Goal: Task Accomplishment & Management: Use online tool/utility

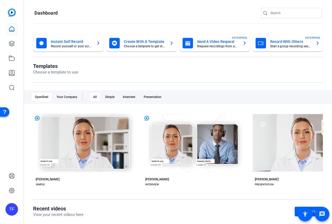
click at [155, 3] on mat-toolbar "Dashboard" at bounding box center [178, 14] width 308 height 29
click at [15, 44] on link at bounding box center [11, 43] width 13 height 13
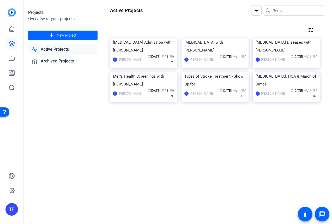
click at [67, 142] on div "Projects Overview of your projects add New Project Active Projects Archived Pro…" at bounding box center [63, 112] width 78 height 224
click at [133, 54] on div "NICU Admission with Dr. Erik Thingvoll" at bounding box center [143, 46] width 61 height 16
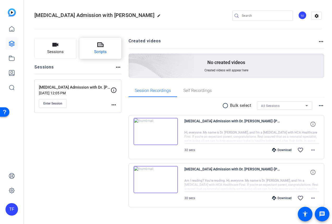
click at [101, 50] on span "Scripts" at bounding box center [100, 52] width 13 height 6
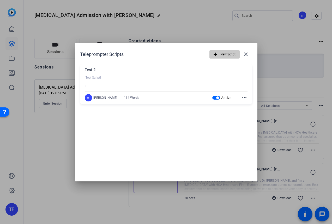
click at [229, 55] on span "New Script" at bounding box center [227, 54] width 15 height 10
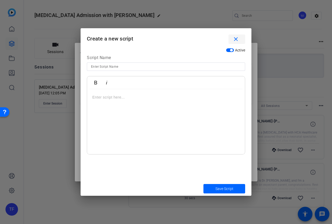
click at [235, 38] on mat-icon "close" at bounding box center [236, 39] width 7 height 7
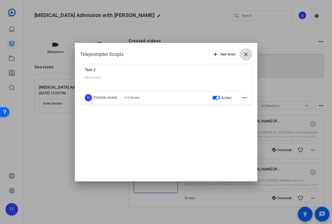
click at [246, 53] on mat-icon "close" at bounding box center [246, 54] width 6 height 6
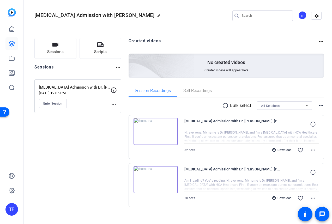
click at [187, 11] on div "NICU Admission with Dr. Erik Thingvoll edit TF settings" at bounding box center [177, 15] width 287 height 39
click at [56, 102] on span "Enter Session" at bounding box center [52, 103] width 19 height 4
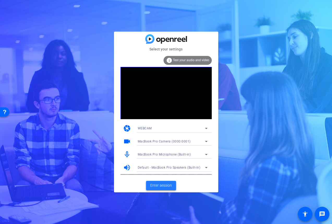
click at [161, 184] on span "Enter session" at bounding box center [161, 184] width 22 height 5
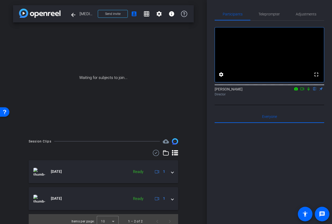
click at [84, 38] on div "Waiting for subjects to join..." at bounding box center [103, 77] width 181 height 110
click at [198, 16] on div "arrow_back [MEDICAL_DATA] Admission with Dr. [PERSON_NAME] Back to project Send…" at bounding box center [103, 112] width 207 height 224
click at [265, 15] on span "Teleprompter" at bounding box center [268, 14] width 21 height 4
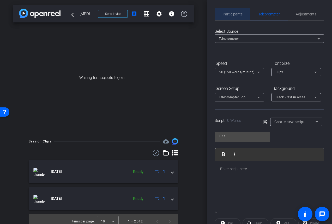
click at [234, 16] on span "Participants" at bounding box center [233, 14] width 20 height 13
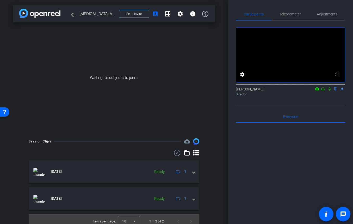
click at [141, 83] on div "Waiting for subjects to join..." at bounding box center [114, 77] width 202 height 110
click at [291, 15] on span "Teleprompter" at bounding box center [290, 14] width 21 height 4
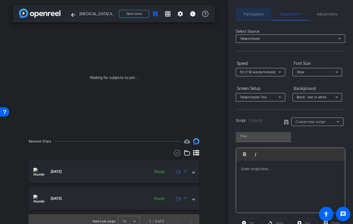
click at [256, 16] on span "Participants" at bounding box center [254, 14] width 20 height 4
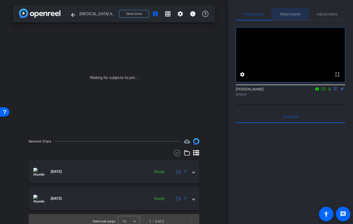
click at [290, 16] on span "Teleprompter" at bounding box center [290, 14] width 21 height 4
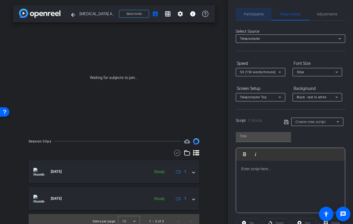
click at [260, 15] on span "Participants" at bounding box center [254, 14] width 20 height 4
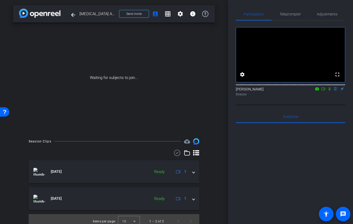
click at [141, 55] on div "Waiting for subjects to join..." at bounding box center [114, 77] width 202 height 110
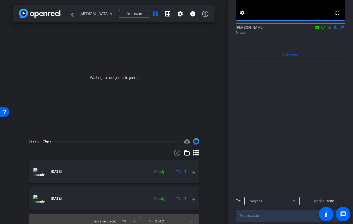
scroll to position [74, 0]
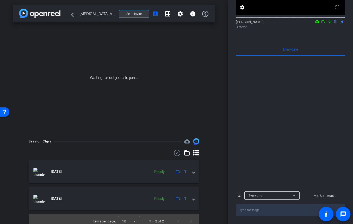
click at [140, 13] on span "Send invite" at bounding box center [134, 14] width 15 height 4
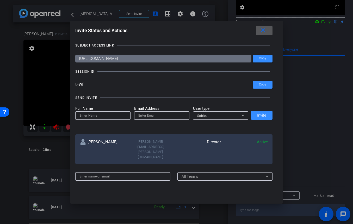
click at [311, 99] on div at bounding box center [176, 112] width 353 height 224
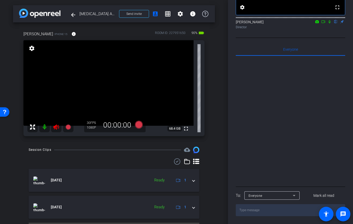
click at [32, 47] on mat-icon "settings" at bounding box center [31, 48] width 7 height 6
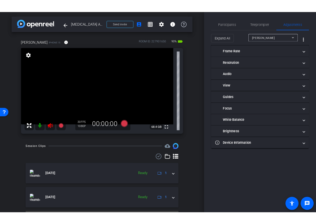
scroll to position [0, 0]
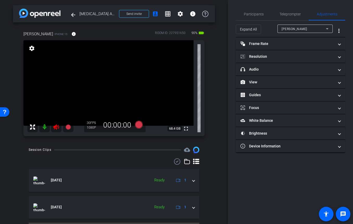
click at [56, 127] on icon at bounding box center [56, 127] width 6 height 6
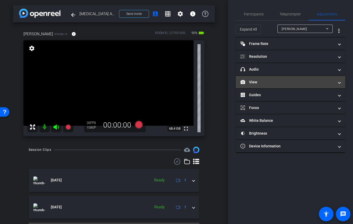
click at [264, 85] on mat-expansion-panel-header "View" at bounding box center [291, 82] width 110 height 13
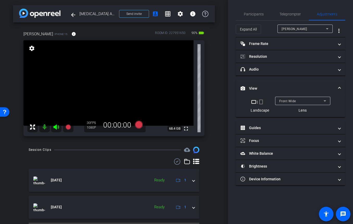
click at [261, 101] on mat-icon "crop_portrait" at bounding box center [261, 102] width 6 height 6
click at [302, 103] on div "Front Wide" at bounding box center [302, 101] width 44 height 7
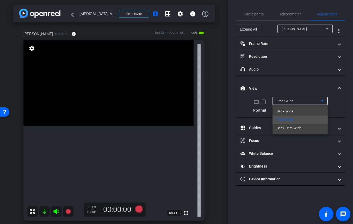
click at [302, 103] on div at bounding box center [176, 112] width 353 height 224
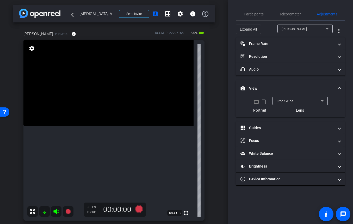
click at [268, 86] on mat-panel-title "View" at bounding box center [288, 88] width 94 height 5
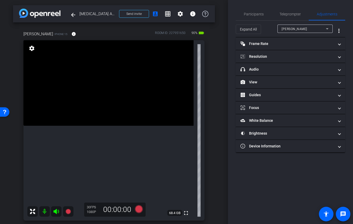
click at [217, 144] on div "arrow_back NICU Admission with Dr. Erik Thinvoll Back to project Send invite ac…" at bounding box center [114, 112] width 228 height 224
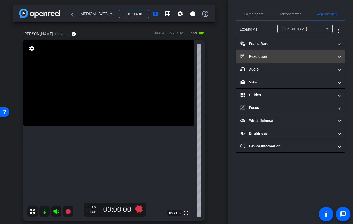
click at [300, 59] on mat-expansion-panel-header "Resolution" at bounding box center [291, 56] width 110 height 13
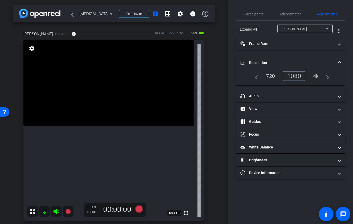
click at [316, 77] on div "4k" at bounding box center [317, 75] width 14 height 9
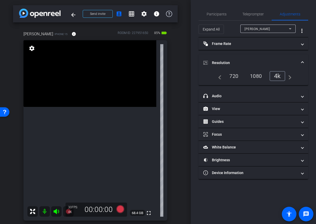
click at [187, 30] on div "arrow_back NICU Admission with Dr. Erik Thinvoll Back to project Send invite ac…" at bounding box center [95, 112] width 191 height 224
click at [252, 13] on span "Teleprompter" at bounding box center [252, 14] width 21 height 4
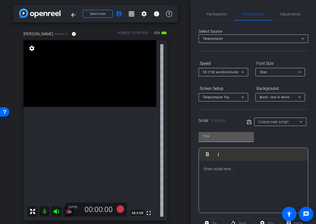
click at [226, 138] on input "text" at bounding box center [226, 136] width 47 height 6
paste input "NICU admission and awareness"
type input "NICU admission and awareness"
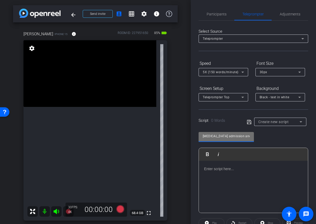
click at [219, 174] on div at bounding box center [253, 186] width 109 height 52
click at [224, 169] on p at bounding box center [253, 169] width 99 height 6
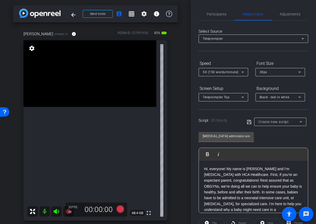
scroll to position [6, 0]
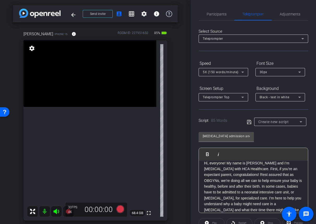
click at [203, 161] on div "Hi, everyone! My name is Dr. Erik Thingvoll and I’m Neonatologist with HCA Heal…" at bounding box center [253, 186] width 109 height 63
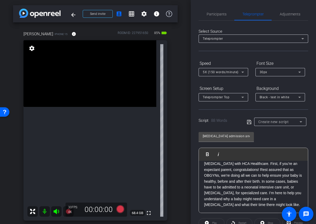
click at [243, 206] on p "Hi, everyone! My name is Dr. Erik Thingvoll and I’m Neonatologist with HCA Heal…" at bounding box center [253, 181] width 99 height 53
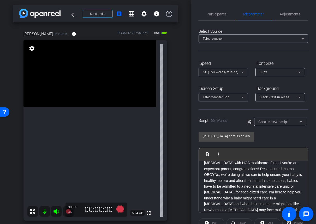
scroll to position [47, 0]
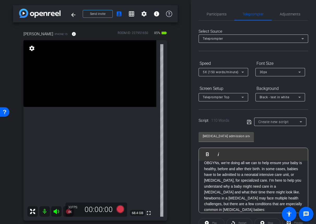
click at [251, 193] on p "Hi, everyone! My name is Dr. Erik Thingvoll and I’m Neonatologist with HCA Heal…" at bounding box center [253, 168] width 99 height 53
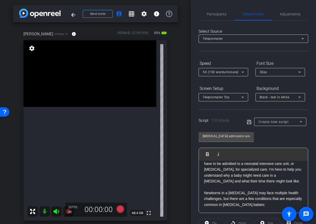
click at [247, 207] on p "Newborns in a NICU may face multiple health challenges, but there are a few con…" at bounding box center [253, 198] width 99 height 17
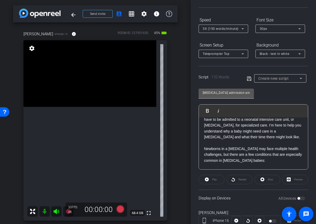
scroll to position [62, 0]
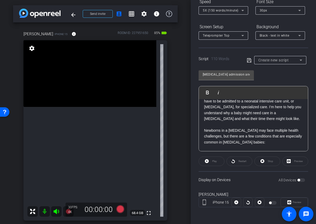
click at [223, 147] on p at bounding box center [253, 148] width 99 height 6
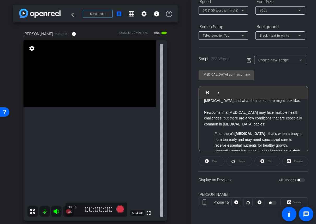
scroll to position [90, 0]
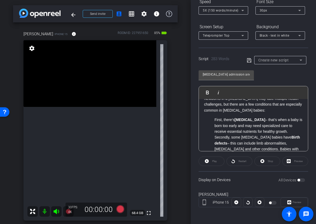
click at [214, 118] on ul "First, there’s Preterm birth – that’s when a baby is born too early and may nee…" at bounding box center [253, 149] width 99 height 64
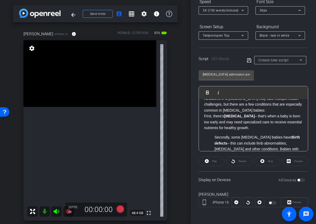
click at [214, 137] on ul "Secondly, some NICU babies have Birth defects – this can include limb abnormali…" at bounding box center [253, 157] width 99 height 47
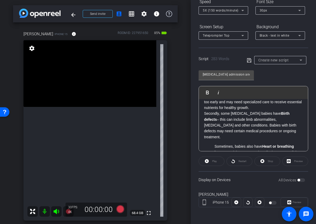
scroll to position [114, 0]
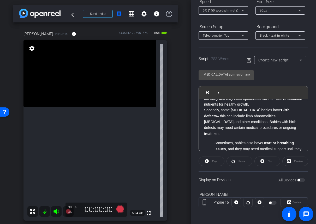
click at [213, 140] on ul "Sometimes, babies also have Heart or breathing issues , and they may need medic…" at bounding box center [253, 148] width 99 height 17
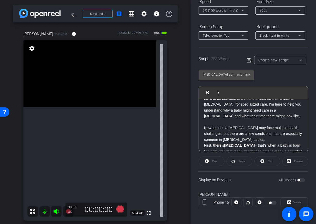
scroll to position [64, 0]
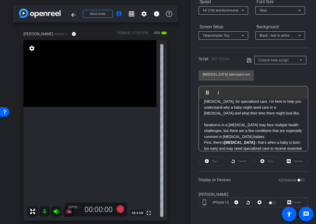
click at [233, 135] on p "Newborns in a NICU may face multiple health challenges, but there are a few con…" at bounding box center [253, 130] width 99 height 17
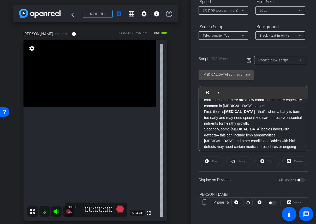
scroll to position [105, 0]
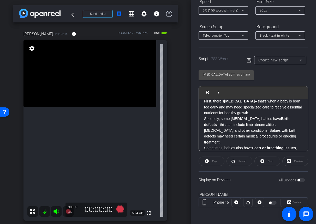
click at [259, 114] on p "First, there’s Preterm birth – that’s when a baby is born too early and may nee…" at bounding box center [253, 106] width 99 height 17
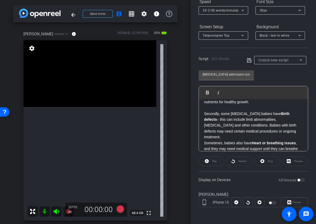
scroll to position [117, 0]
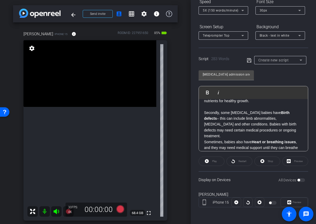
click at [283, 129] on p "Secondly, some NICU babies have Birth defects – this can include limb abnormali…" at bounding box center [253, 124] width 99 height 29
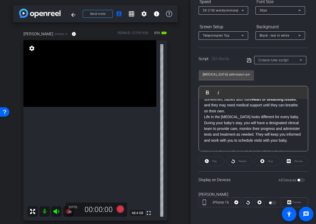
scroll to position [163, 0]
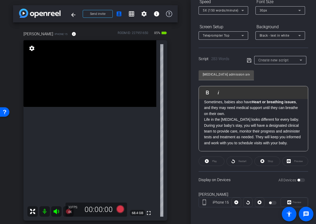
click at [256, 109] on p "Sometimes, babies also have Heart or breathing issues , and they may need medic…" at bounding box center [253, 107] width 99 height 17
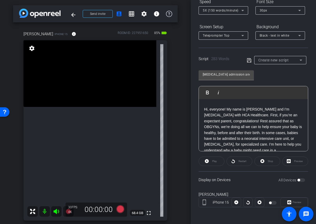
scroll to position [0, 0]
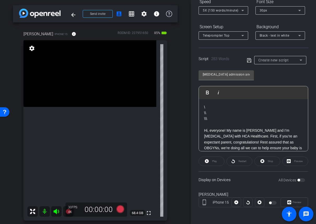
click at [232, 100] on div "\ \\ \\\ Hi, everyone! My name is Dr. Erik Thingvoll and I’m Neonatologist with…" at bounding box center [253, 227] width 109 height 256
click at [204, 107] on p "V1" at bounding box center [253, 107] width 99 height 6
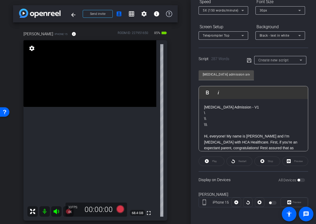
click at [249, 61] on icon at bounding box center [249, 60] width 5 height 6
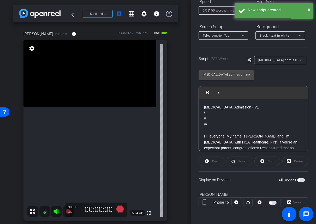
click at [282, 61] on span "NICU admission and awareness" at bounding box center [291, 60] width 67 height 4
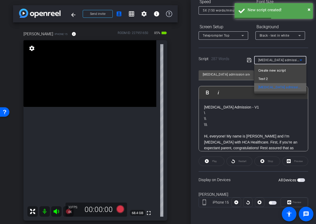
click at [280, 85] on span "NICU admission and awareness" at bounding box center [280, 87] width 44 height 6
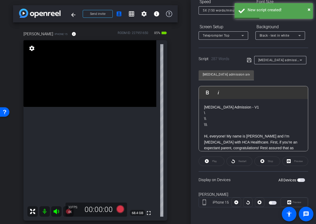
click at [282, 77] on div "NICU admission and awareness Play Play from this location Play Selected Play an…" at bounding box center [254, 108] width 110 height 85
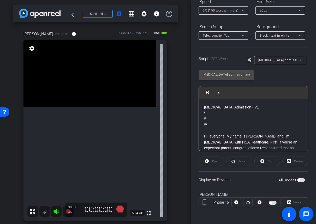
click at [302, 180] on span "button" at bounding box center [301, 180] width 8 height 4
click at [122, 210] on icon at bounding box center [120, 209] width 8 height 8
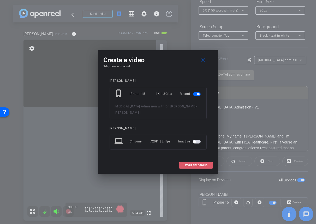
click at [194, 164] on span "START RECORDING" at bounding box center [195, 165] width 23 height 3
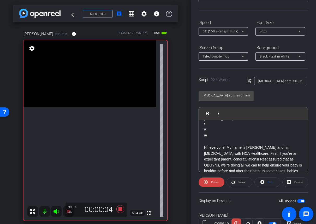
scroll to position [4, 0]
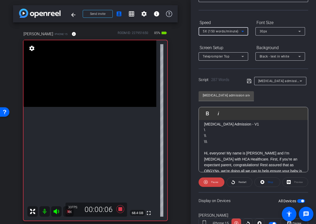
click at [242, 31] on icon at bounding box center [242, 31] width 3 height 1
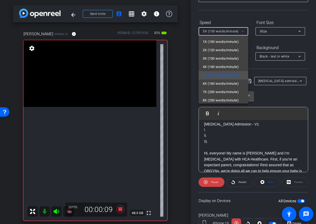
click at [244, 18] on div at bounding box center [158, 112] width 316 height 224
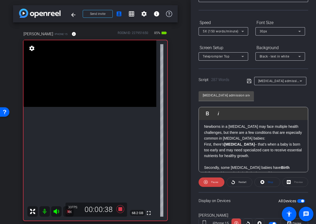
scroll to position [89, 0]
click at [121, 209] on icon at bounding box center [120, 209] width 8 height 8
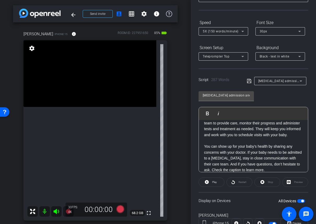
scroll to position [62, 0]
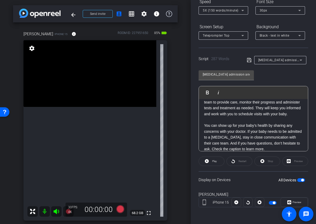
click at [267, 143] on p "You can show up for your baby’s health by sharing any concerns with your doctor…" at bounding box center [253, 136] width 99 height 29
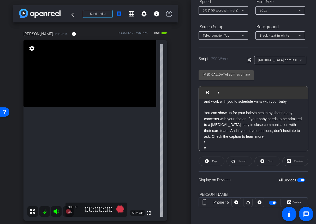
scroll to position [222, 0]
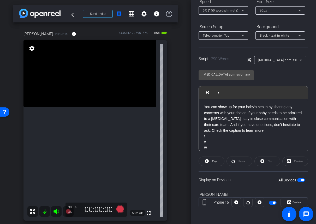
click at [249, 61] on icon at bounding box center [249, 60] width 5 height 6
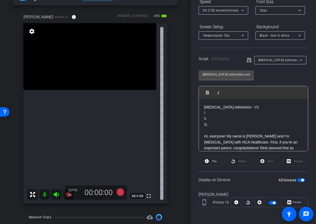
scroll to position [17, 0]
click at [56, 194] on icon at bounding box center [55, 193] width 5 height 5
click at [44, 193] on mat-icon at bounding box center [44, 194] width 10 height 10
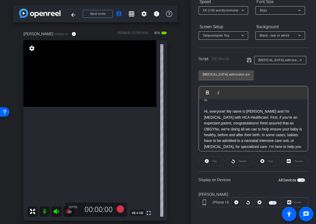
scroll to position [19, 0]
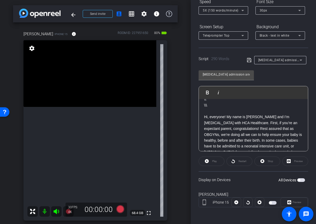
click at [215, 160] on div "Play" at bounding box center [212, 160] width 26 height 9
click at [197, 153] on div "Participants Teleprompter Adjustments settings Travis Frady flip Director Every…" at bounding box center [253, 112] width 125 height 224
click at [210, 162] on div "Play" at bounding box center [212, 160] width 26 height 9
click at [300, 181] on span "button" at bounding box center [301, 180] width 8 height 4
click at [209, 160] on span at bounding box center [211, 161] width 25 height 13
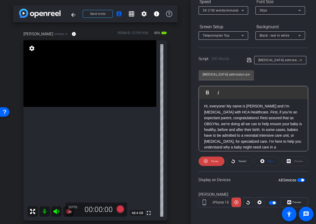
scroll to position [34, 0]
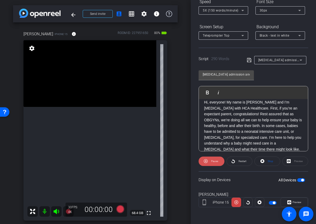
click at [212, 161] on span "Pause" at bounding box center [214, 160] width 7 height 3
drag, startPoint x: 219, startPoint y: 119, endPoint x: 206, endPoint y: 120, distance: 13.0
click at [206, 120] on p "Hi, everyone! My name is Dr. Erik Thingvoll and I’m Neonatologist with HCA Heal…" at bounding box center [253, 125] width 99 height 53
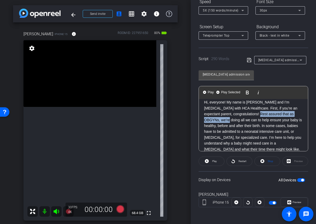
drag, startPoint x: 223, startPoint y: 120, endPoint x: 256, endPoint y: 113, distance: 33.4
click at [256, 113] on p "Hi, everyone! My name is Dr. Erik Thingvoll and I’m Neonatologist with HCA Heal…" at bounding box center [253, 125] width 99 height 53
click at [255, 114] on p "Hi, everyone! My name is Dr. Erik Thingvoll and I’m Neonatologist with HCA Heal…" at bounding box center [253, 125] width 99 height 53
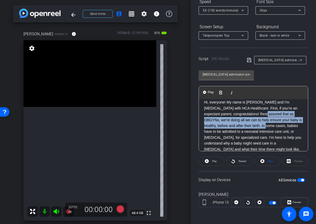
drag, startPoint x: 261, startPoint y: 113, endPoint x: 261, endPoint y: 126, distance: 12.5
click at [261, 126] on p "Hi, everyone! My name is Dr. Erik Thingvoll and I’m Neonatologist with HCA Heal…" at bounding box center [253, 125] width 99 height 53
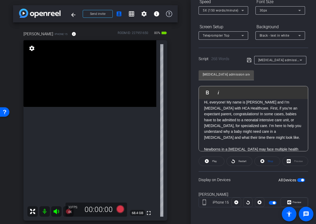
click at [248, 60] on icon at bounding box center [249, 60] width 4 height 4
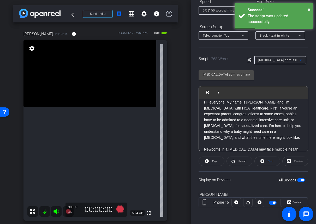
click at [281, 62] on span "NICU admission and awareness" at bounding box center [291, 60] width 67 height 4
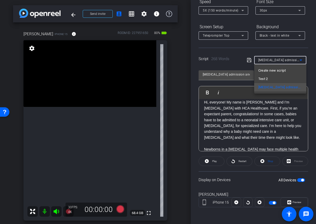
click at [281, 62] on div at bounding box center [158, 112] width 316 height 224
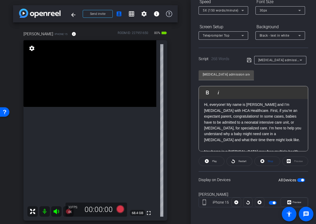
scroll to position [30, 0]
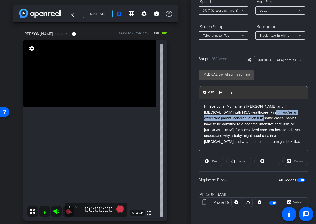
drag, startPoint x: 260, startPoint y: 117, endPoint x: 264, endPoint y: 111, distance: 7.6
click at [264, 111] on p "Hi, everyone! My name is Dr. Erik Thingvoll and I’m Neonatologist with HCA Heal…" at bounding box center [253, 123] width 99 height 41
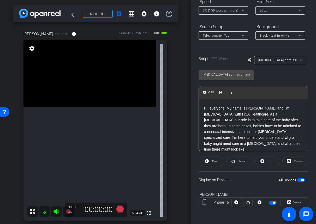
scroll to position [33, 0]
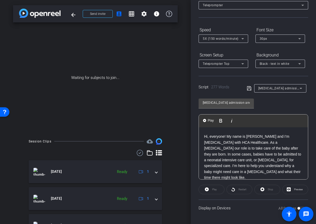
click at [250, 88] on icon at bounding box center [249, 88] width 5 height 6
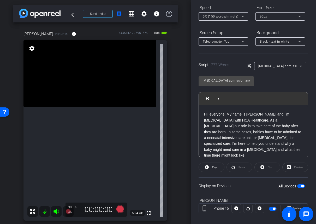
scroll to position [62, 0]
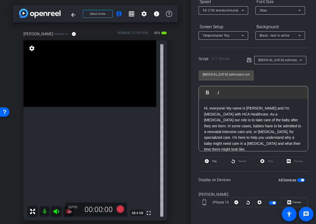
click at [270, 120] on p "Hi, everyone! My name is Dr. Erik Thingvoll and I’m Neonatologist with HCA Heal…" at bounding box center [253, 128] width 99 height 47
click at [250, 62] on icon at bounding box center [249, 60] width 5 height 6
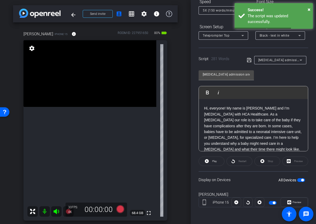
click at [282, 70] on div "NICU admission and awareness Play Play from this location Play Selected Play an…" at bounding box center [254, 108] width 110 height 85
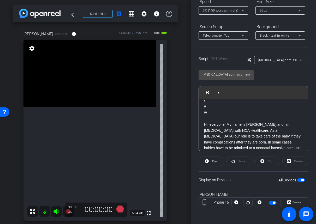
scroll to position [0, 0]
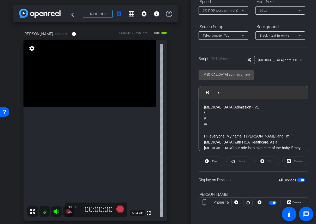
click at [204, 135] on p "Hi, everyone! My name is Dr. Erik Thingvoll and I’m Neonatologist with HCA Heal…" at bounding box center [253, 156] width 99 height 47
click at [213, 128] on p at bounding box center [253, 130] width 99 height 6
click at [183, 153] on div "arrow_back NICU Admission with Dr. Erik Thinvoll Back to project Send invite ac…" at bounding box center [95, 112] width 191 height 224
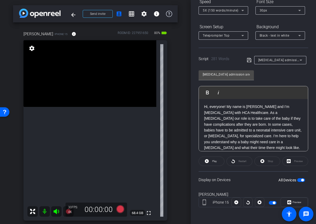
scroll to position [37, 0]
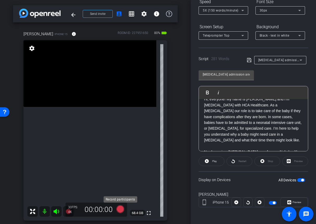
click at [121, 209] on icon at bounding box center [120, 209] width 8 height 8
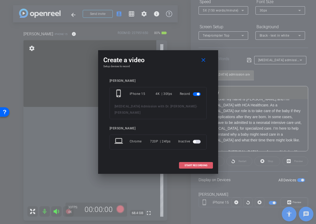
click at [197, 164] on span "START RECORDING" at bounding box center [195, 165] width 23 height 3
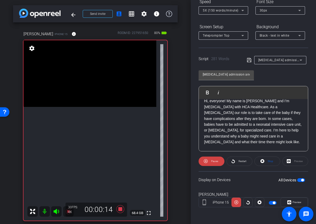
scroll to position [35, 0]
drag, startPoint x: 249, startPoint y: 61, endPoint x: 245, endPoint y: 51, distance: 10.7
click at [245, 51] on div "Script 281 Words NICU admission and awareness" at bounding box center [254, 55] width 110 height 17
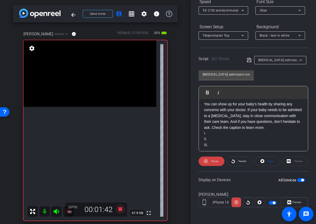
scroll to position [221, 0]
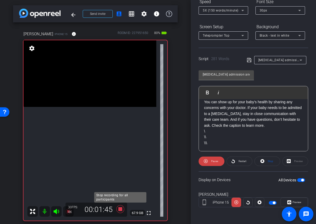
click at [121, 207] on icon at bounding box center [120, 209] width 8 height 8
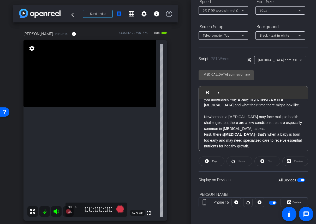
scroll to position [58, 0]
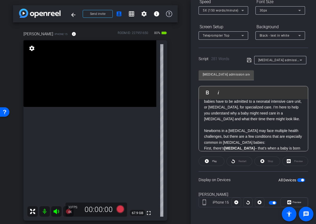
click at [249, 60] on icon at bounding box center [249, 60] width 4 height 4
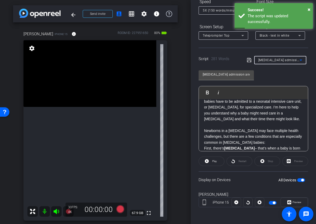
click at [284, 60] on span "NICU admission and awareness" at bounding box center [291, 60] width 67 height 4
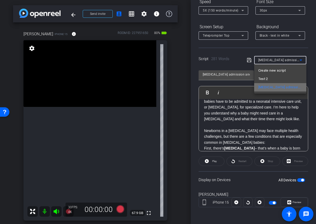
click at [280, 88] on span "NICU admission and awareness" at bounding box center [280, 87] width 44 height 6
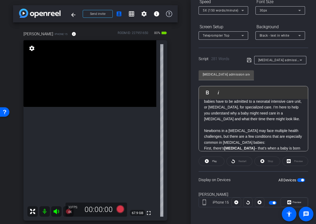
click at [276, 71] on div "NICU admission and awareness Play Play from this location Play Selected Play an…" at bounding box center [254, 108] width 110 height 85
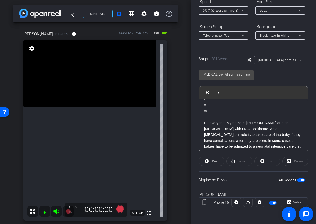
scroll to position [0, 0]
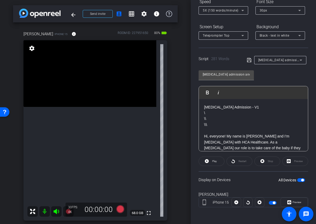
click at [186, 82] on div "arrow_back NICU Admission with Dr. Erik Thinvoll Back to project Send invite ac…" at bounding box center [95, 112] width 191 height 224
click at [247, 61] on icon at bounding box center [249, 60] width 4 height 4
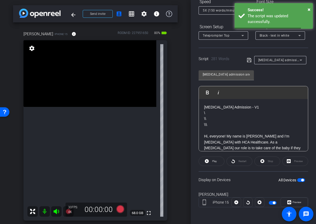
click at [250, 59] on icon at bounding box center [249, 60] width 4 height 4
click at [272, 71] on div "NICU admission and awareness Play Play from this location Play Selected Play an…" at bounding box center [254, 108] width 110 height 85
click at [281, 58] on div "NICU admission and awareness" at bounding box center [278, 60] width 41 height 7
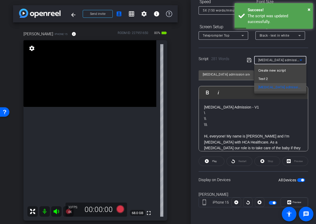
click at [303, 51] on div at bounding box center [158, 112] width 316 height 224
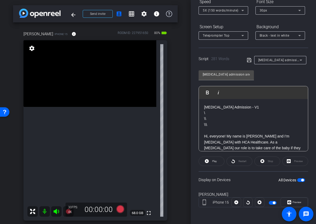
click at [295, 71] on div "NICU admission and awareness Play Play from this location Play Selected Play an…" at bounding box center [254, 108] width 110 height 85
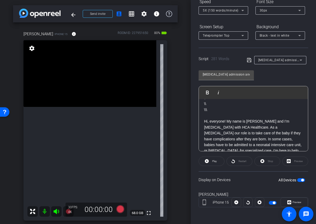
scroll to position [17, 0]
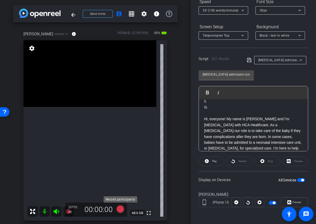
click at [121, 208] on icon at bounding box center [120, 209] width 8 height 8
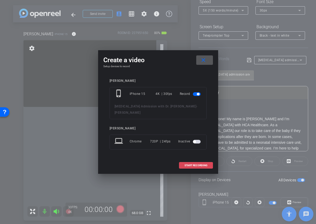
click at [193, 164] on span "START RECORDING" at bounding box center [195, 165] width 23 height 3
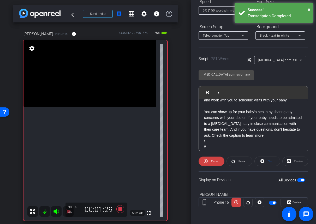
scroll to position [211, 0]
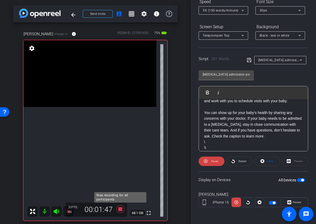
click at [122, 208] on icon at bounding box center [120, 209] width 8 height 8
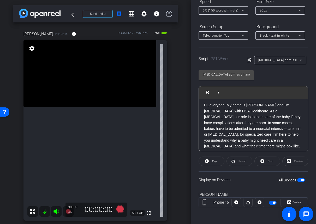
scroll to position [28, 0]
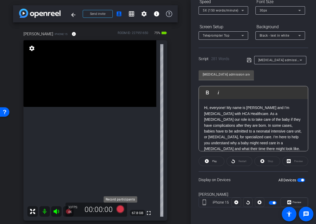
click at [119, 208] on icon at bounding box center [120, 209] width 8 height 8
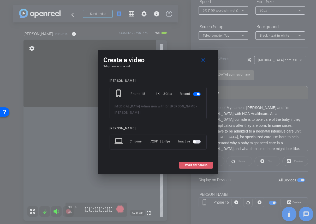
click at [193, 164] on span "START RECORDING" at bounding box center [195, 165] width 23 height 3
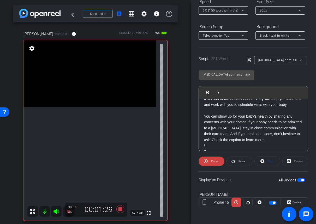
scroll to position [208, 0]
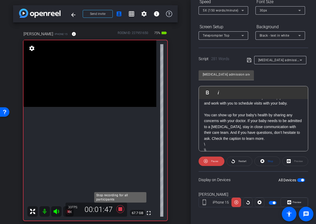
click at [121, 207] on icon at bounding box center [120, 209] width 8 height 8
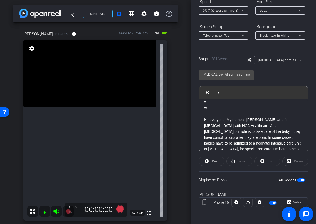
scroll to position [0, 0]
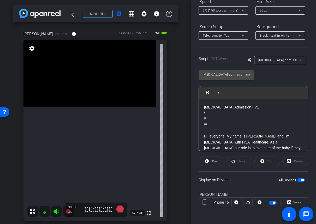
click at [181, 126] on div "arrow_back NICU Admission with Dr. Erik Thinvoll Back to project Send invite ac…" at bounding box center [95, 112] width 191 height 224
click at [118, 208] on icon at bounding box center [120, 209] width 8 height 8
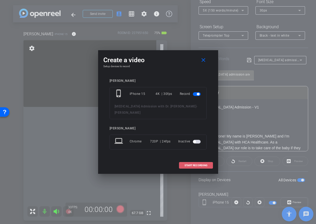
click at [185, 164] on span "START RECORDING" at bounding box center [195, 165] width 23 height 3
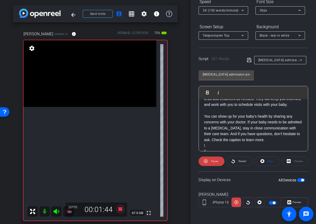
scroll to position [213, 0]
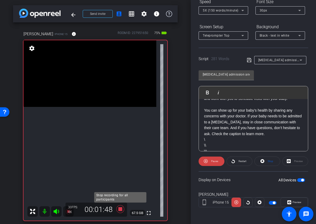
click at [120, 209] on icon at bounding box center [120, 209] width 8 height 8
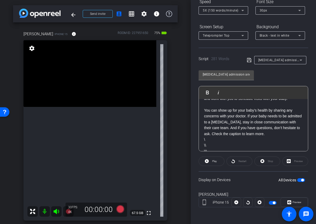
click at [301, 179] on span "button" at bounding box center [301, 180] width 8 height 4
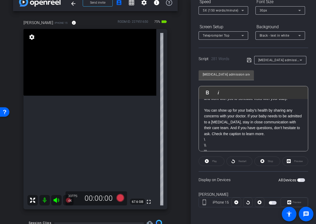
scroll to position [9, 0]
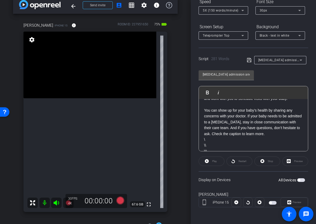
click at [267, 59] on span "NICU admission and awareness" at bounding box center [291, 60] width 67 height 4
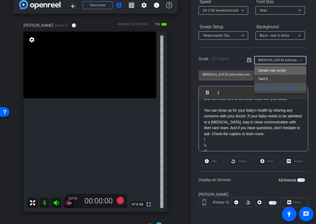
click at [269, 69] on span "Create new script" at bounding box center [271, 70] width 27 height 6
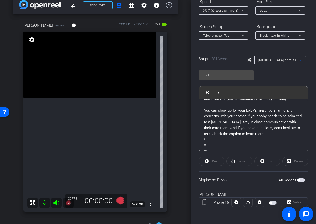
scroll to position [0, 0]
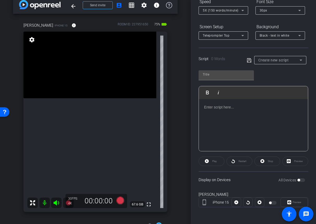
click at [273, 73] on div "Play Play from this location Play Selected Play and display the selected text o…" at bounding box center [254, 108] width 110 height 85
click at [182, 150] on div "arrow_back NICU Admission with Dr. Erik Thinvoll Back to project Send invite ac…" at bounding box center [95, 103] width 191 height 224
click at [181, 162] on div "arrow_back NICU Admission with Dr. Erik Thinvoll Back to project Send invite ac…" at bounding box center [95, 103] width 191 height 224
click at [177, 185] on div "Tom iPhone 15 info ROOM ID: 227951650 75% battery_std fullscreen settings 67.7 …" at bounding box center [95, 115] width 165 height 203
click at [173, 170] on div "Tom iPhone 15 info ROOM ID: 227951650 75% battery_std fullscreen settings 67.7 …" at bounding box center [95, 115] width 165 height 203
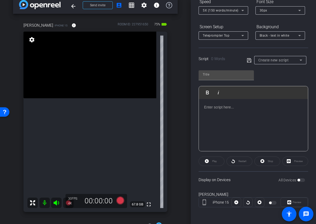
click at [173, 170] on div "Tom iPhone 15 info ROOM ID: 227951650 75% battery_std fullscreen settings 67.8 …" at bounding box center [95, 115] width 165 height 203
click at [179, 179] on div "arrow_back NICU Admission with Dr. Erik Thinvoll Back to project Send invite ac…" at bounding box center [95, 103] width 191 height 224
click at [120, 200] on icon at bounding box center [120, 200] width 8 height 8
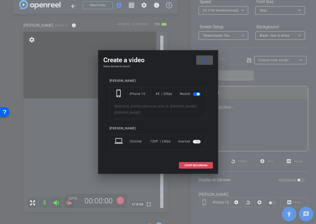
click at [188, 164] on span "START RECORDING" at bounding box center [195, 165] width 23 height 3
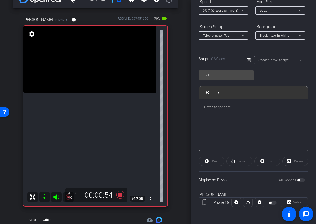
scroll to position [15, 0]
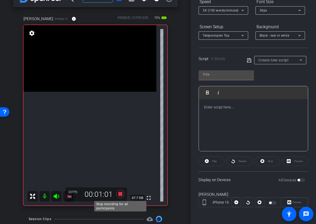
click at [118, 191] on icon at bounding box center [120, 193] width 13 height 9
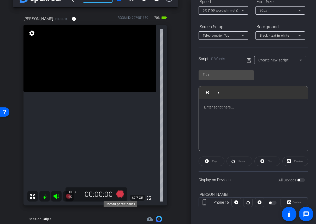
click at [119, 193] on icon at bounding box center [120, 194] width 8 height 8
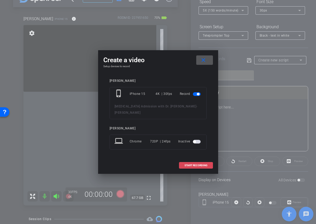
click at [191, 164] on span "START RECORDING" at bounding box center [195, 165] width 23 height 3
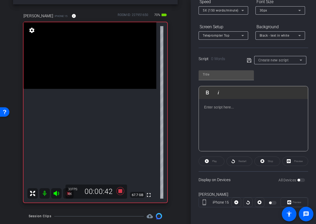
scroll to position [17, 0]
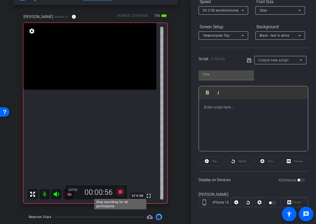
click at [121, 190] on icon at bounding box center [120, 192] width 8 height 8
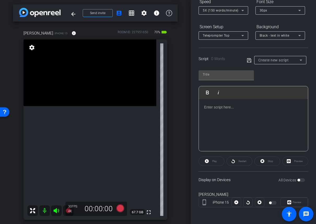
scroll to position [10, 0]
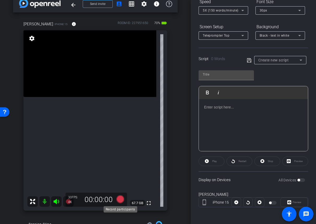
click at [120, 199] on icon at bounding box center [120, 199] width 8 height 8
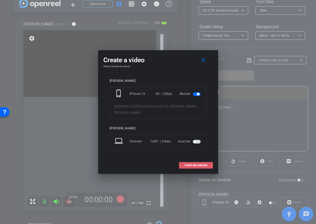
click at [191, 164] on span "START RECORDING" at bounding box center [195, 165] width 23 height 3
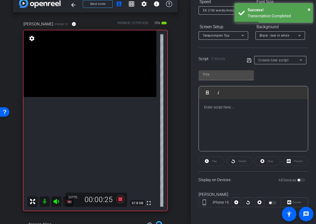
click at [183, 193] on div "arrow_back NICU Admission with Dr. Erik Thinvoll Back to project Send invite ac…" at bounding box center [95, 102] width 191 height 224
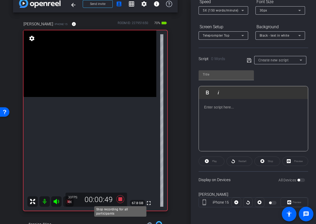
click at [122, 198] on icon at bounding box center [120, 199] width 8 height 8
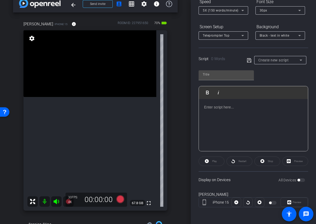
click at [178, 186] on div "arrow_back NICU Admission with Dr. Erik Thinvoll Back to project Send invite ac…" at bounding box center [95, 102] width 191 height 224
click at [121, 198] on icon at bounding box center [120, 199] width 8 height 8
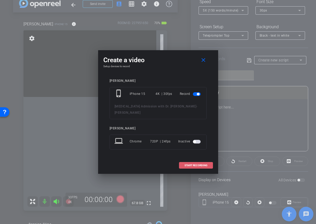
click at [188, 164] on span "START RECORDING" at bounding box center [195, 165] width 23 height 3
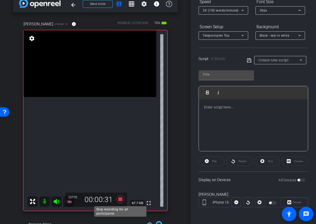
click at [122, 199] on icon at bounding box center [120, 199] width 8 height 8
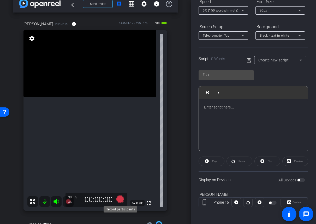
click at [120, 198] on icon at bounding box center [120, 199] width 8 height 8
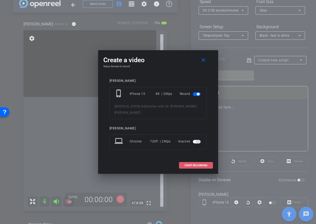
click at [196, 164] on span at bounding box center [195, 165] width 33 height 13
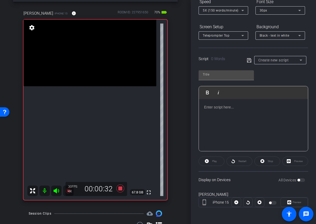
scroll to position [20, 0]
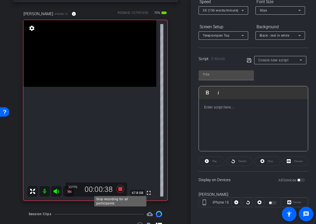
click at [121, 187] on icon at bounding box center [120, 188] width 13 height 9
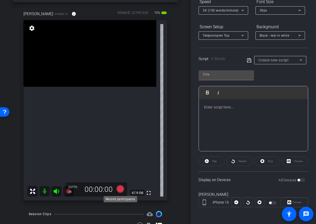
click at [122, 187] on icon at bounding box center [120, 189] width 8 height 8
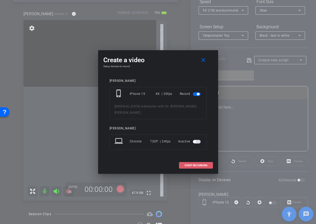
click at [197, 164] on span "START RECORDING" at bounding box center [195, 165] width 23 height 3
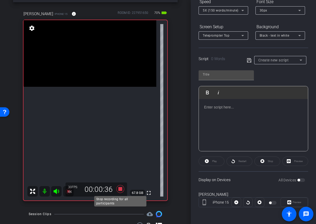
click at [121, 187] on icon at bounding box center [120, 188] width 13 height 9
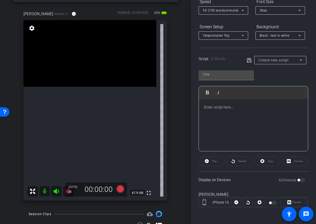
click at [177, 145] on div "Tom iPhone 15 info ROOM ID: 227951650 65% battery_std fullscreen settings 67.9 …" at bounding box center [95, 103] width 165 height 203
click at [122, 189] on icon at bounding box center [120, 189] width 8 height 8
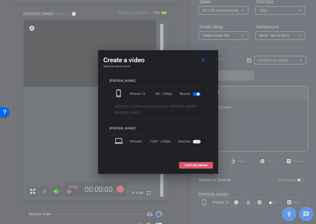
click at [201, 164] on span "START RECORDING" at bounding box center [195, 165] width 23 height 3
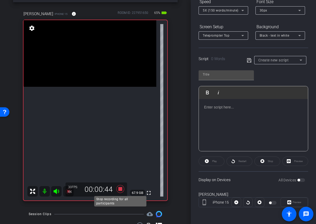
click at [120, 189] on icon at bounding box center [120, 189] width 8 height 8
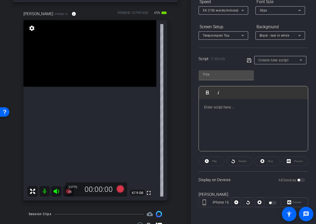
click at [182, 193] on div "arrow_back NICU Admission with Dr. Erik Thinvoll Back to project Send invite ac…" at bounding box center [95, 92] width 191 height 224
click at [120, 188] on icon at bounding box center [120, 189] width 8 height 8
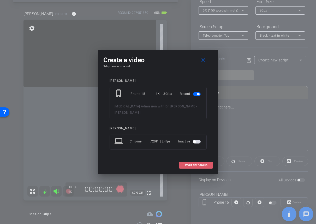
click at [193, 164] on span "START RECORDING" at bounding box center [195, 165] width 23 height 3
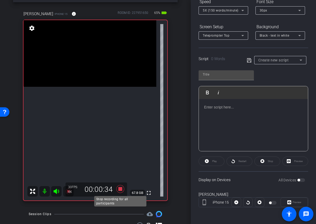
click at [120, 189] on icon at bounding box center [120, 189] width 8 height 8
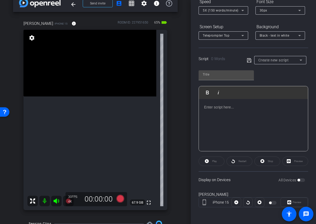
scroll to position [19, 0]
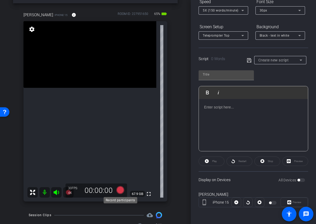
click at [120, 189] on icon at bounding box center [120, 190] width 8 height 8
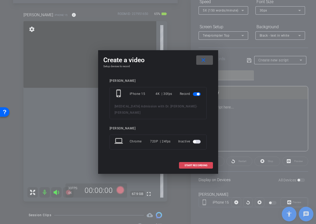
click at [187, 164] on span "START RECORDING" at bounding box center [195, 165] width 23 height 3
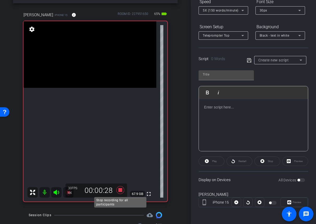
click at [122, 189] on icon at bounding box center [120, 190] width 8 height 8
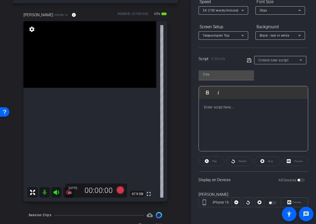
click at [183, 157] on div "arrow_back NICU Admission with Dr. Erik Thinvoll Back to project Send invite ac…" at bounding box center [95, 93] width 191 height 224
click at [120, 189] on icon at bounding box center [120, 190] width 8 height 8
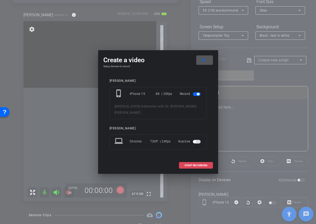
click at [191, 164] on span "START RECORDING" at bounding box center [195, 165] width 23 height 3
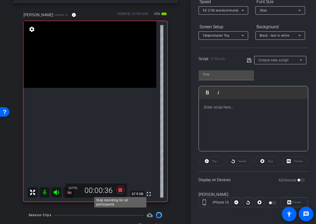
click at [121, 189] on icon at bounding box center [120, 190] width 8 height 8
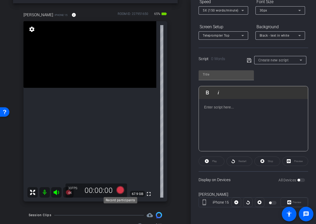
click at [122, 188] on icon at bounding box center [120, 190] width 8 height 8
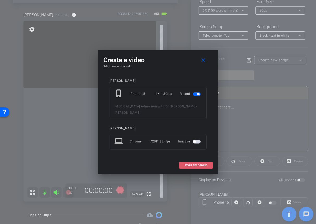
click at [186, 164] on span "START RECORDING" at bounding box center [195, 165] width 23 height 3
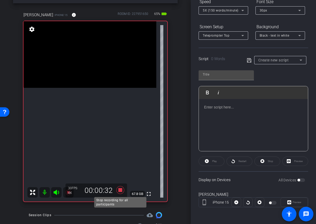
click at [121, 188] on icon at bounding box center [120, 190] width 8 height 8
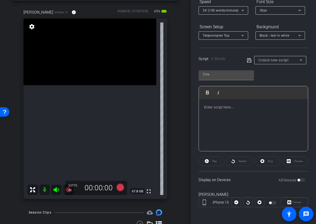
scroll to position [18, 0]
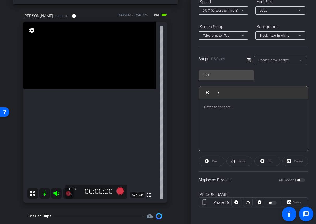
click at [181, 119] on div "arrow_back NICU Admission with Dr. Erik Thinvoll Back to project Send invite ac…" at bounding box center [95, 94] width 191 height 224
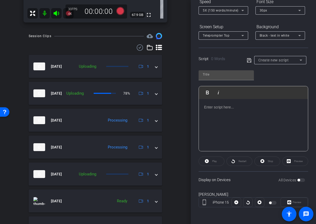
scroll to position [198, 0]
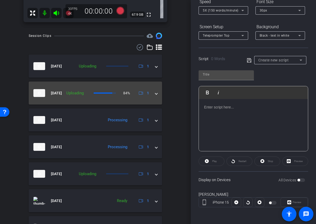
click at [156, 92] on span at bounding box center [156, 92] width 2 height 5
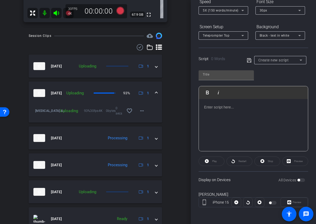
click at [157, 92] on span at bounding box center [156, 92] width 2 height 5
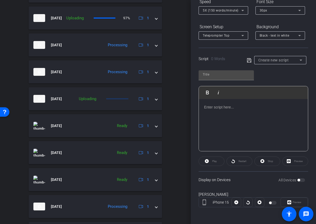
scroll to position [273, 0]
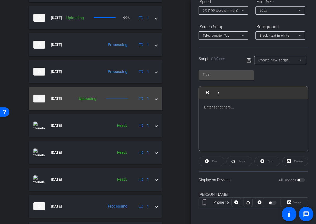
click at [158, 99] on mat-expansion-panel-header "Oct 2, 2025 Uploading 1" at bounding box center [95, 98] width 133 height 23
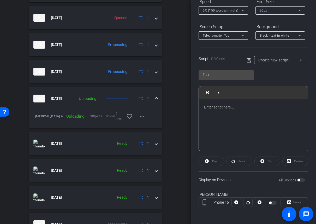
click at [157, 98] on mat-expansion-panel-header "Oct 2, 2025 Uploading 1" at bounding box center [95, 98] width 133 height 23
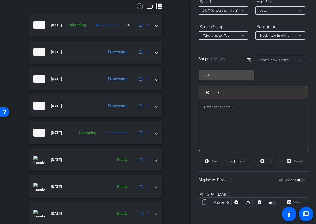
scroll to position [240, 0]
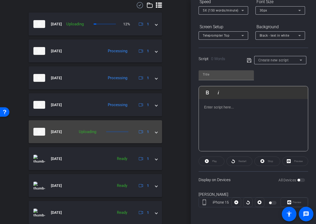
click at [156, 131] on span at bounding box center [156, 131] width 2 height 5
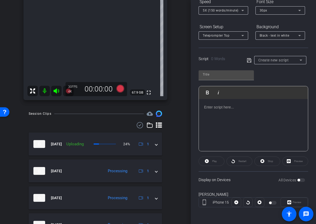
scroll to position [120, 0]
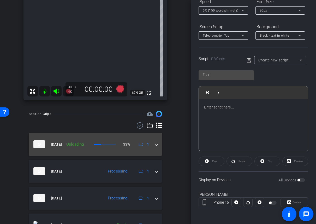
click at [156, 145] on span at bounding box center [156, 143] width 2 height 5
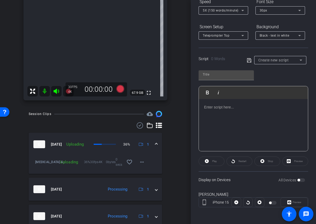
click at [156, 145] on span at bounding box center [156, 143] width 2 height 5
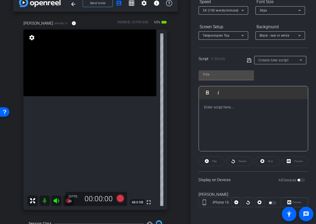
scroll to position [12, 0]
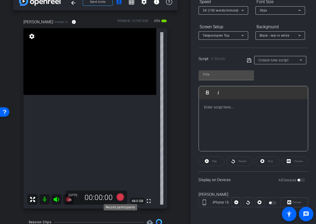
click at [122, 197] on icon at bounding box center [120, 197] width 8 height 8
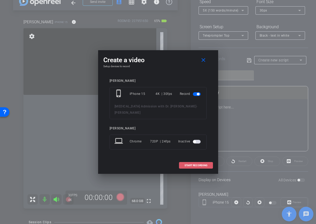
click at [190, 164] on span "START RECORDING" at bounding box center [195, 165] width 23 height 3
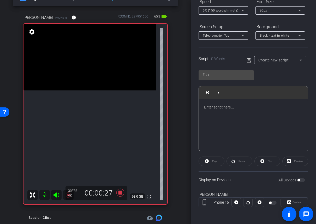
scroll to position [17, 0]
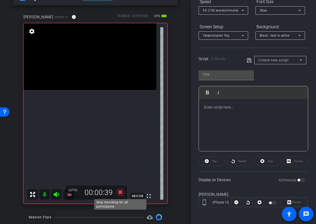
click at [120, 190] on icon at bounding box center [120, 191] width 13 height 9
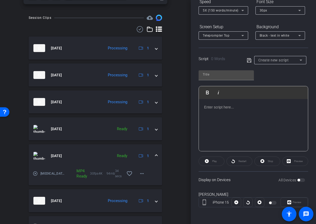
scroll to position [218, 0]
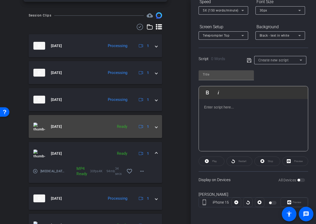
click at [155, 126] on span at bounding box center [156, 126] width 2 height 5
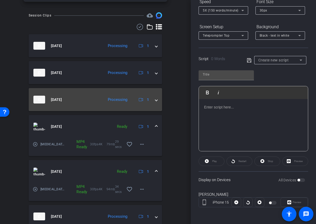
click at [156, 98] on span at bounding box center [156, 99] width 2 height 5
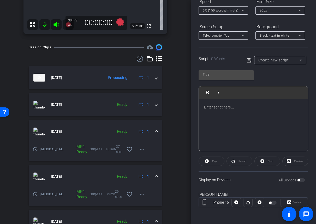
scroll to position [190, 0]
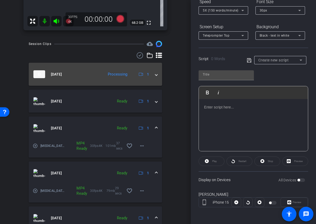
click at [158, 73] on mat-expansion-panel-header "Oct 2, 2025 Processing 1" at bounding box center [95, 74] width 133 height 23
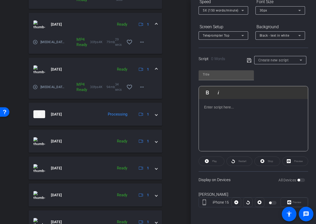
scroll to position [360, 0]
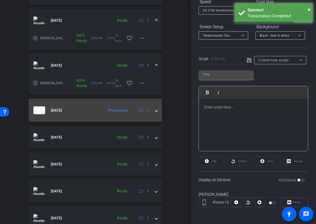
click at [157, 108] on mat-expansion-panel-header "Oct 2, 2025 Processing 1" at bounding box center [95, 110] width 133 height 23
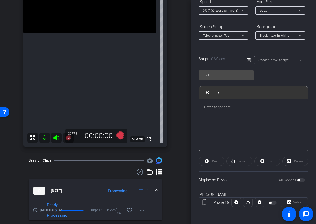
scroll to position [131, 0]
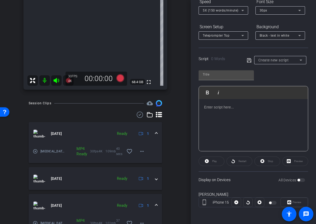
click at [157, 131] on mat-expansion-panel-header "Oct 2, 2025 Ready 1" at bounding box center [95, 133] width 133 height 23
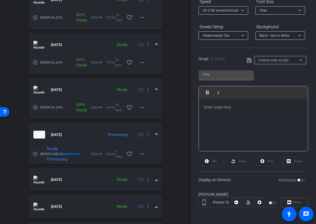
scroll to position [334, 0]
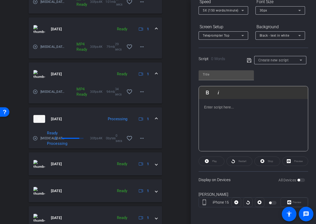
click at [157, 118] on span at bounding box center [156, 118] width 2 height 5
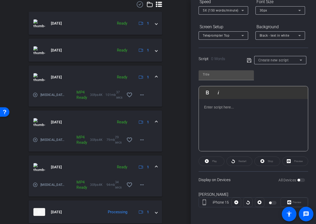
scroll to position [279, 0]
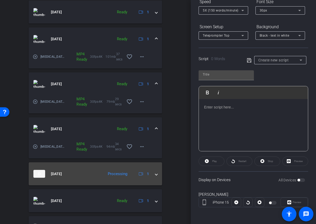
click at [156, 174] on span at bounding box center [156, 173] width 2 height 5
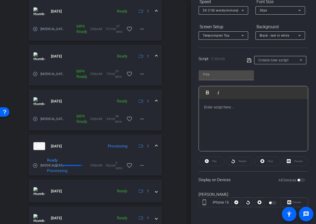
scroll to position [384, 0]
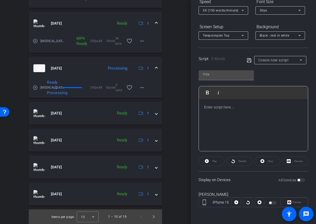
click at [155, 68] on span at bounding box center [156, 67] width 2 height 5
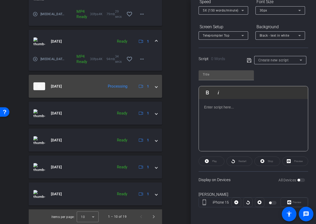
click at [155, 87] on span at bounding box center [156, 85] width 2 height 5
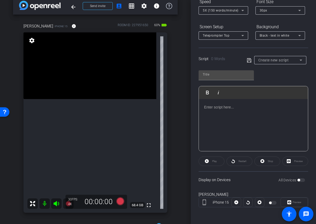
scroll to position [0, 0]
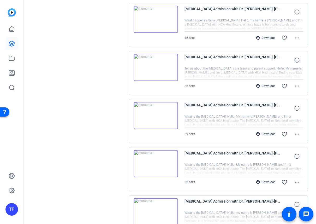
scroll to position [400, 0]
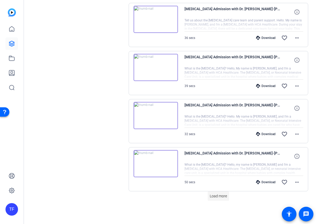
click at [217, 195] on span "Load more" at bounding box center [218, 195] width 17 height 5
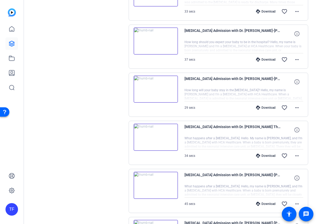
scroll to position [0, 0]
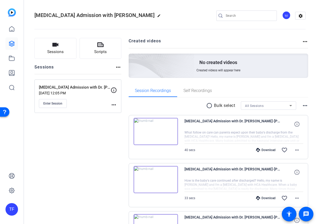
click at [208, 106] on mat-icon "radio_button_unchecked" at bounding box center [210, 105] width 8 height 6
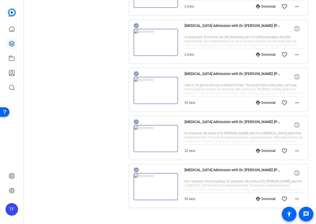
scroll to position [822, 0]
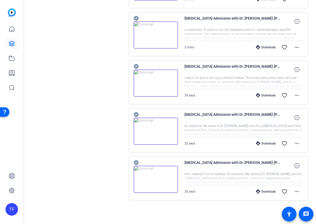
click at [135, 159] on icon at bounding box center [136, 162] width 5 height 6
click at [135, 164] on icon at bounding box center [136, 162] width 5 height 5
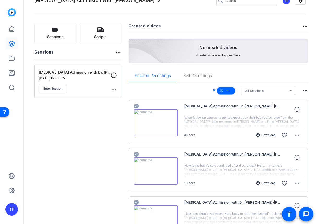
scroll to position [0, 0]
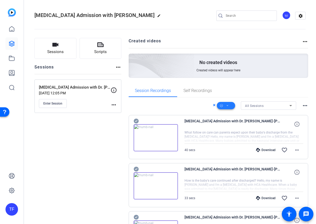
click at [231, 105] on span at bounding box center [226, 105] width 18 height 13
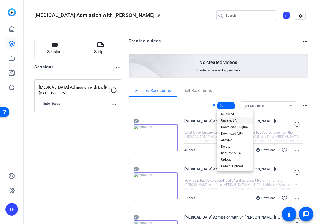
click at [222, 121] on span "Unselect All" at bounding box center [235, 120] width 28 height 6
click at [214, 104] on div at bounding box center [158, 112] width 316 height 224
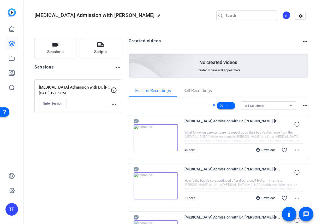
click at [214, 104] on icon at bounding box center [214, 105] width 3 height 6
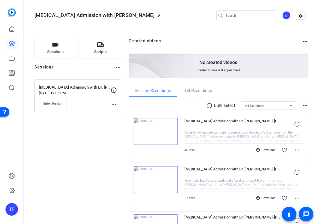
click at [305, 105] on mat-icon "more_horiz" at bounding box center [305, 105] width 6 height 6
click at [295, 97] on div at bounding box center [158, 112] width 316 height 224
click at [292, 105] on icon at bounding box center [290, 105] width 6 height 6
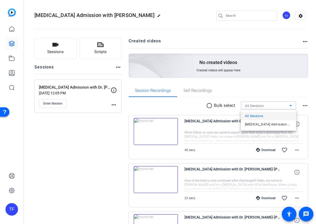
click at [109, 149] on div at bounding box center [158, 112] width 316 height 224
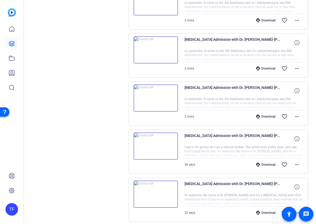
scroll to position [752, 0]
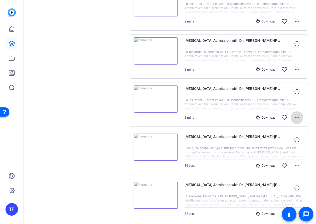
click at [298, 118] on mat-icon "more_horiz" at bounding box center [297, 117] width 6 height 6
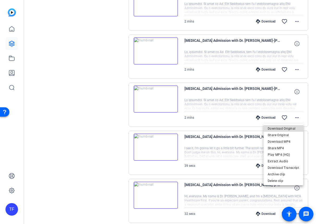
click at [292, 128] on span "Download Original" at bounding box center [283, 128] width 31 height 6
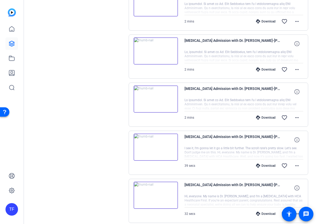
click at [263, 69] on div "Download" at bounding box center [265, 69] width 25 height 4
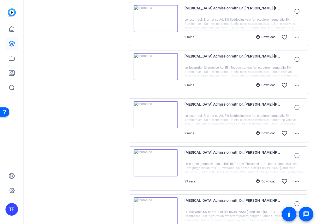
scroll to position [731, 0]
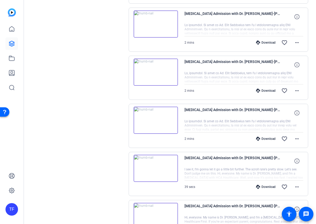
click at [259, 41] on div "Download" at bounding box center [265, 42] width 25 height 4
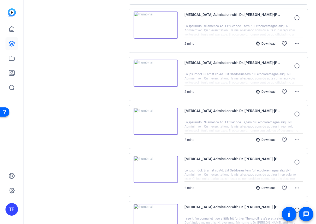
click at [262, 43] on div "Download" at bounding box center [265, 43] width 25 height 4
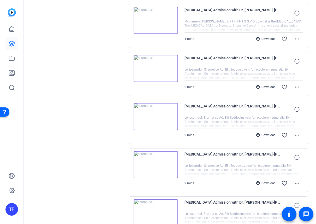
scroll to position [639, 0]
click at [258, 38] on div "Download" at bounding box center [265, 39] width 25 height 4
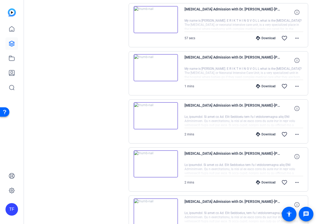
scroll to position [586, 0]
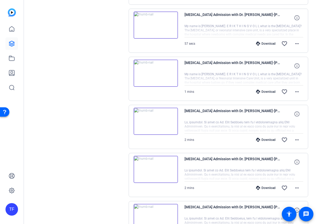
click at [256, 43] on icon at bounding box center [258, 43] width 4 height 4
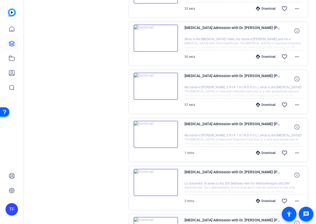
scroll to position [523, 0]
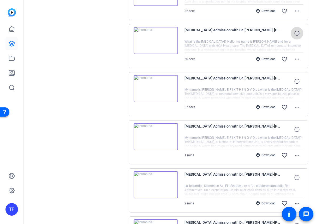
click at [295, 34] on icon at bounding box center [296, 33] width 5 height 5
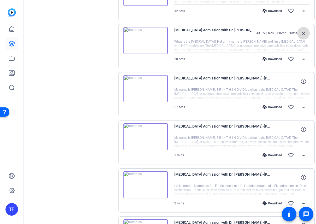
click at [300, 34] on mat-icon "close" at bounding box center [303, 33] width 6 height 7
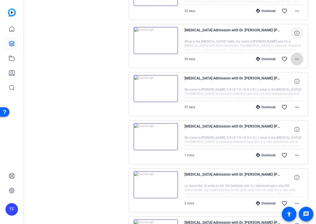
click at [294, 59] on mat-icon "more_horiz" at bounding box center [297, 59] width 6 height 6
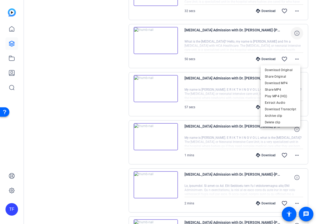
drag, startPoint x: 236, startPoint y: 56, endPoint x: 247, endPoint y: 56, distance: 11.2
click at [236, 56] on div at bounding box center [158, 112] width 316 height 224
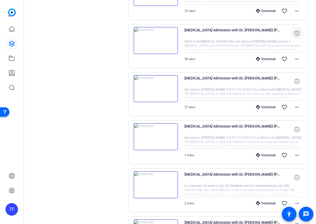
click at [259, 58] on div "Download" at bounding box center [265, 59] width 25 height 4
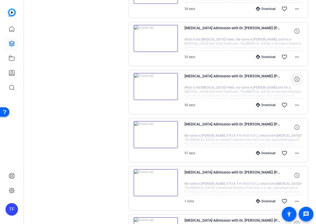
scroll to position [475, 0]
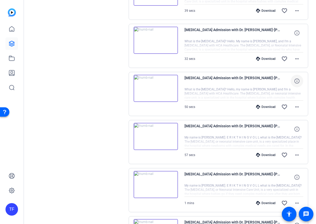
click at [259, 59] on div "Download" at bounding box center [265, 59] width 25 height 4
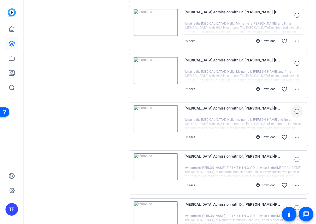
scroll to position [443, 0]
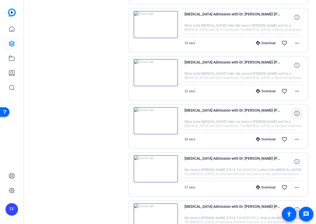
drag, startPoint x: 258, startPoint y: 43, endPoint x: 240, endPoint y: 42, distance: 18.0
click at [240, 42] on div "Download favorite_border more_horiz" at bounding box center [261, 43] width 83 height 13
click at [263, 44] on div "Download" at bounding box center [265, 43] width 25 height 4
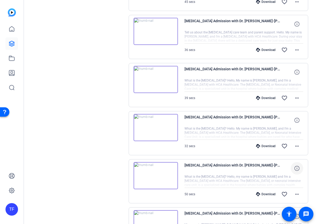
scroll to position [387, 0]
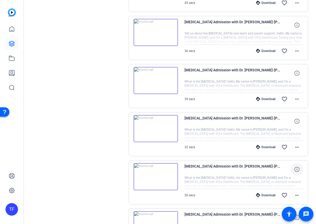
click at [263, 50] on div "Download" at bounding box center [265, 51] width 25 height 4
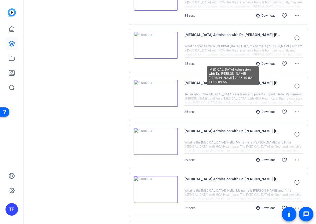
scroll to position [324, 0]
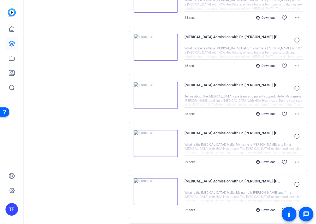
click at [269, 65] on div "Download" at bounding box center [265, 66] width 25 height 4
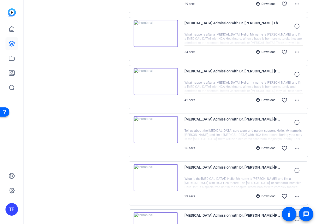
scroll to position [285, 0]
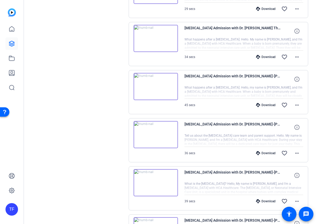
click at [267, 57] on div "Download" at bounding box center [265, 57] width 25 height 4
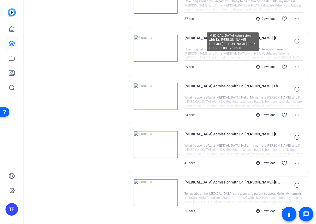
scroll to position [213, 0]
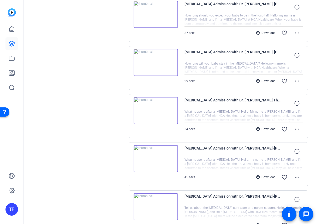
click at [260, 79] on div "Download" at bounding box center [265, 81] width 25 height 4
click at [222, 79] on div "Download favorite_border more_horiz" at bounding box center [261, 81] width 83 height 13
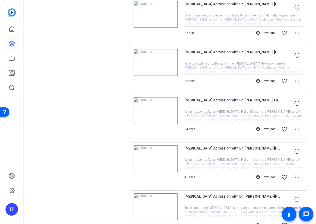
click at [257, 32] on div "Download" at bounding box center [265, 33] width 25 height 4
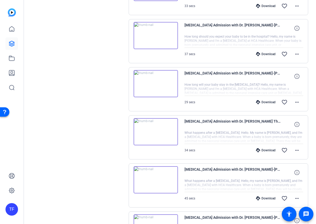
scroll to position [191, 0]
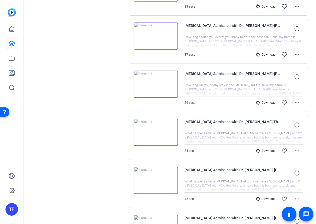
click at [264, 55] on div "Download" at bounding box center [265, 54] width 25 height 4
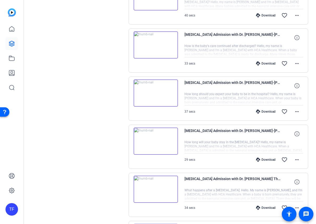
scroll to position [132, 0]
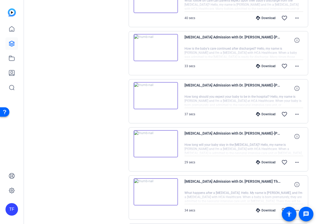
click at [262, 65] on div "Download" at bounding box center [265, 66] width 25 height 4
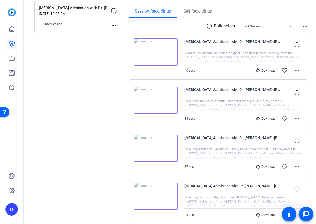
click at [256, 70] on icon at bounding box center [258, 70] width 4 height 4
